Goal: Information Seeking & Learning: Learn about a topic

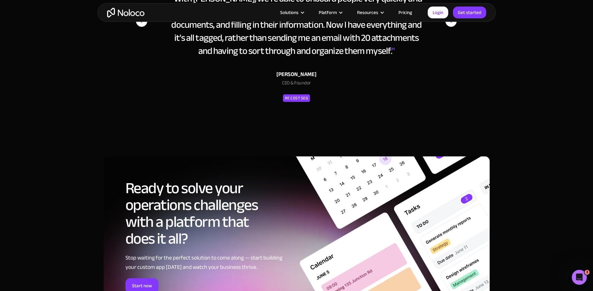
scroll to position [3113, 0]
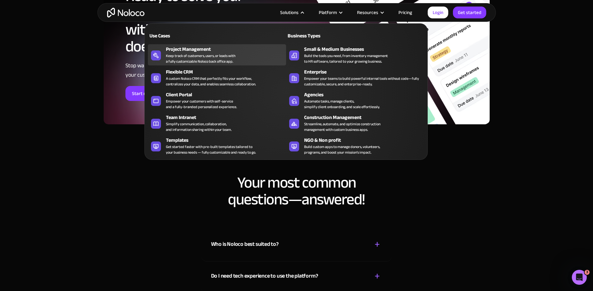
click at [193, 58] on div "Keep track of customers, users, or leads with a fully customizable Noloco back …" at bounding box center [200, 58] width 69 height 11
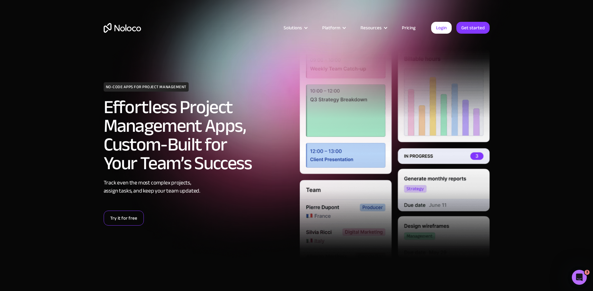
click at [115, 221] on link "Try it for free" at bounding box center [124, 218] width 40 height 15
click at [407, 27] on link "Pricing" at bounding box center [408, 28] width 29 height 8
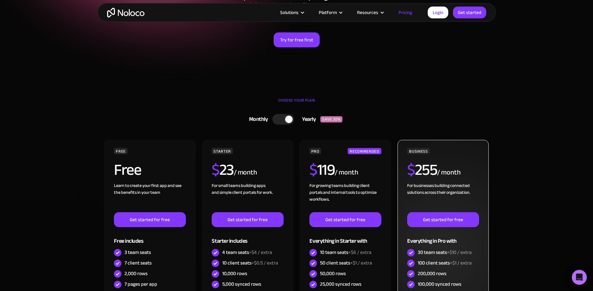
scroll to position [109, 0]
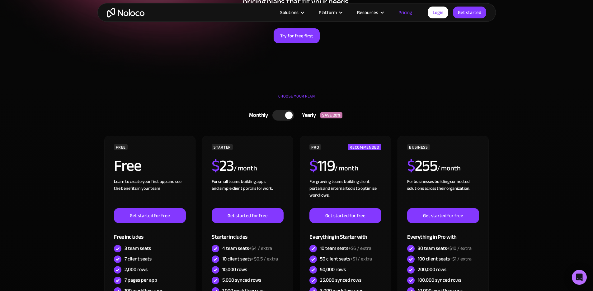
click at [286, 117] on div at bounding box center [288, 115] width 7 height 7
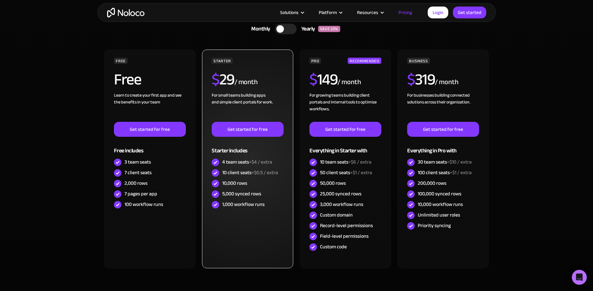
scroll to position [187, 0]
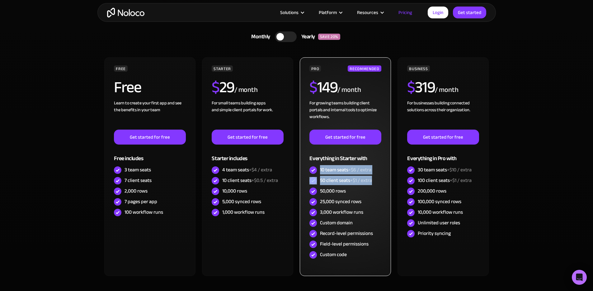
drag, startPoint x: 374, startPoint y: 180, endPoint x: 321, endPoint y: 170, distance: 54.0
click at [321, 170] on div "PRO RECOMMENDED $ 149 / month For growing teams building client portals and int…" at bounding box center [346, 162] width 72 height 195
click at [321, 170] on div "10 team seats +$6 / extra" at bounding box center [345, 169] width 51 height 7
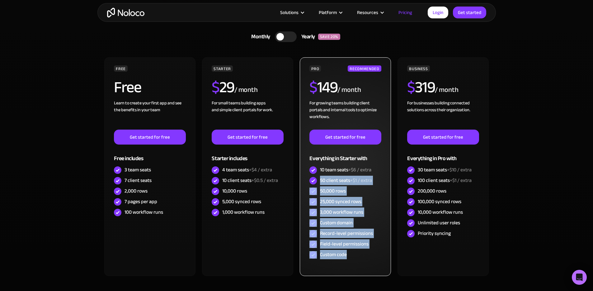
drag, startPoint x: 322, startPoint y: 180, endPoint x: 359, endPoint y: 256, distance: 84.2
click at [359, 256] on div "PRO RECOMMENDED $ 149 / month For growing teams building client portals and int…" at bounding box center [346, 162] width 72 height 195
click at [359, 256] on div "Custom code" at bounding box center [346, 255] width 72 height 11
drag, startPoint x: 351, startPoint y: 254, endPoint x: 314, endPoint y: 182, distance: 80.8
click at [314, 182] on div "PRO RECOMMENDED $ 149 / month For growing teams building client portals and int…" at bounding box center [346, 162] width 72 height 195
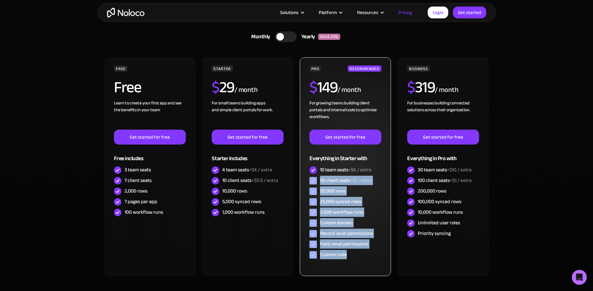
click at [346, 185] on div "50 client seats +$1 / extra" at bounding box center [346, 180] width 72 height 11
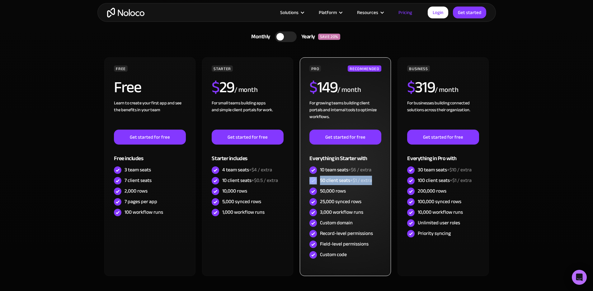
drag, startPoint x: 375, startPoint y: 181, endPoint x: 314, endPoint y: 182, distance: 61.1
click at [313, 179] on div "50 client seats +$1 / extra" at bounding box center [346, 180] width 72 height 11
click at [331, 233] on div "Record-level permissions" at bounding box center [346, 233] width 53 height 7
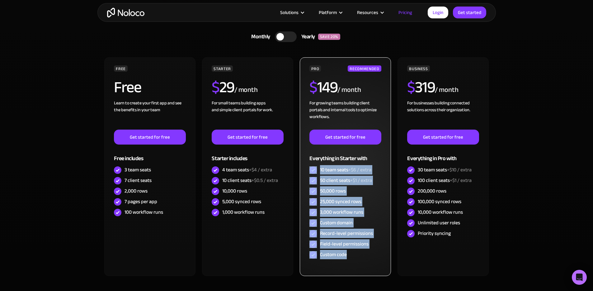
drag, startPoint x: 349, startPoint y: 254, endPoint x: 310, endPoint y: 171, distance: 92.1
click at [310, 171] on div "PRO RECOMMENDED $ 149 / month For growing teams building client portals and int…" at bounding box center [346, 162] width 72 height 195
click at [334, 191] on div "50,000 rows" at bounding box center [333, 191] width 26 height 7
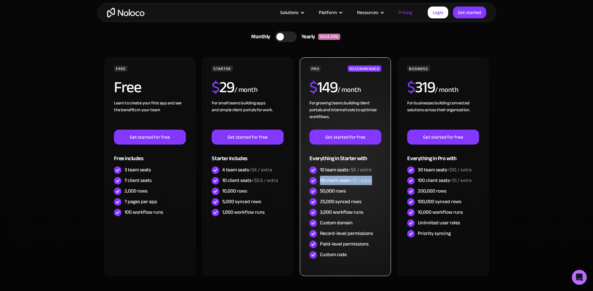
drag, startPoint x: 374, startPoint y: 180, endPoint x: 321, endPoint y: 180, distance: 52.3
click at [321, 180] on div "50 client seats +$1 / extra" at bounding box center [346, 180] width 72 height 11
click at [344, 188] on div "50,000 rows" at bounding box center [333, 191] width 26 height 7
drag, startPoint x: 344, startPoint y: 183, endPoint x: 366, endPoint y: 181, distance: 22.5
click at [362, 182] on div "50 client seats +$1 / extra" at bounding box center [346, 180] width 52 height 7
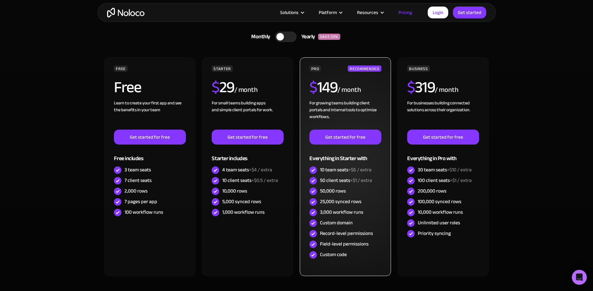
click at [369, 181] on span "+$1 / extra" at bounding box center [361, 180] width 22 height 9
drag, startPoint x: 356, startPoint y: 182, endPoint x: 381, endPoint y: 181, distance: 25.2
click at [381, 181] on div "50 client seats +$1 / extra" at bounding box center [346, 180] width 72 height 11
click at [339, 86] on div "/ month" at bounding box center [349, 90] width 23 height 10
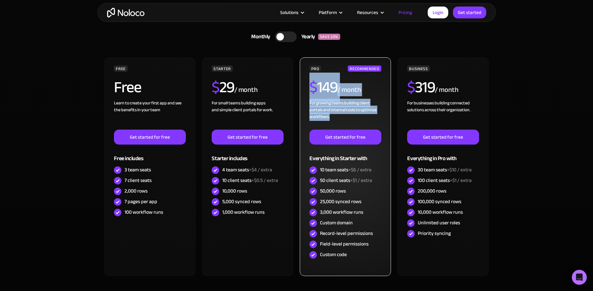
drag, startPoint x: 313, startPoint y: 86, endPoint x: 359, endPoint y: 119, distance: 56.6
click at [359, 119] on div "PRO RECOMMENDED $ 149 / month For growing teams building client portals and int…" at bounding box center [346, 162] width 72 height 195
click at [359, 119] on div "For growing teams building client portals and internal tools to optimize workfl…" at bounding box center [346, 115] width 72 height 30
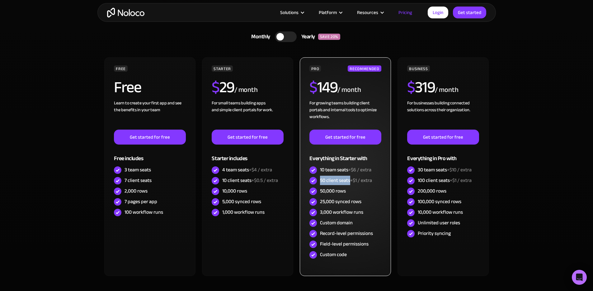
drag, startPoint x: 350, startPoint y: 182, endPoint x: 320, endPoint y: 181, distance: 30.2
click at [320, 181] on div "50 client seats +$1 / extra" at bounding box center [346, 180] width 52 height 7
drag, startPoint x: 322, startPoint y: 171, endPoint x: 352, endPoint y: 181, distance: 31.2
click at [349, 173] on div "10 team seats +$6 / extra" at bounding box center [345, 169] width 51 height 7
